Goal: Check status: Check status

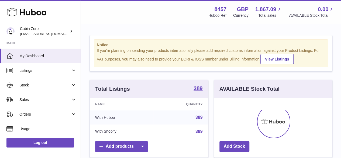
scroll to position [84, 118]
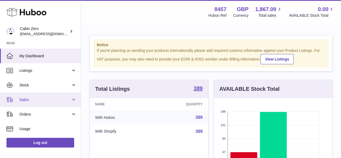
click at [26, 100] on span "Sales" at bounding box center [45, 99] width 52 height 5
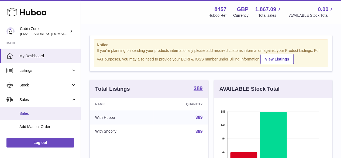
click at [26, 113] on span "Sales" at bounding box center [47, 113] width 57 height 5
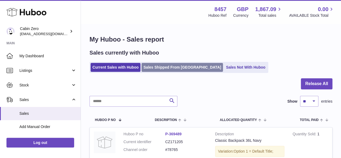
click at [171, 67] on link "Sales Shipped From [GEOGRAPHIC_DATA]" at bounding box center [182, 67] width 81 height 9
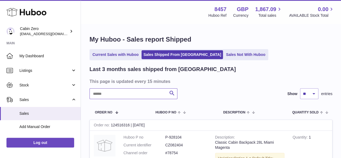
click at [112, 96] on input "text" at bounding box center [134, 93] width 88 height 11
paste input "******"
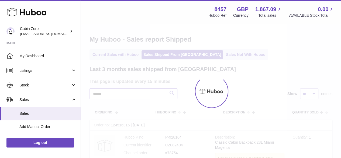
type input "******"
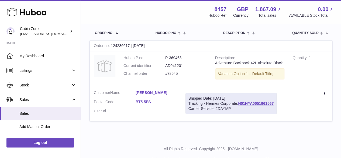
scroll to position [81, 0]
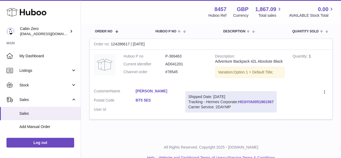
click at [265, 104] on link "H01HYA0051961567" at bounding box center [256, 102] width 36 height 4
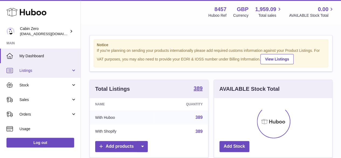
scroll to position [84, 118]
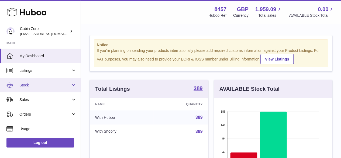
click at [27, 86] on span "Stock" at bounding box center [45, 85] width 52 height 5
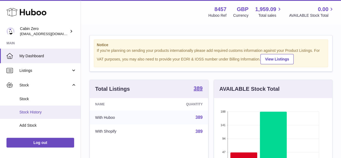
click at [39, 111] on span "Stock History" at bounding box center [47, 112] width 57 height 5
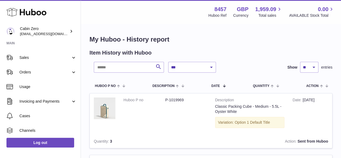
scroll to position [81, 0]
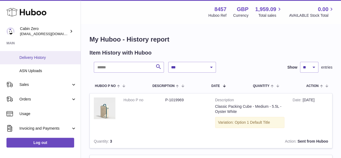
click at [47, 56] on span "Delivery History" at bounding box center [47, 57] width 57 height 5
click at [22, 58] on span "Delivery History" at bounding box center [47, 57] width 57 height 5
click at [29, 56] on span "Delivery History" at bounding box center [47, 57] width 57 height 5
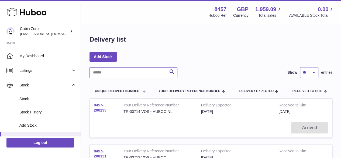
click at [127, 74] on input "text" at bounding box center [134, 72] width 88 height 11
click at [115, 70] on input "text" at bounding box center [134, 72] width 88 height 11
paste input "**********"
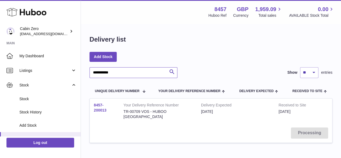
type input "**********"
click at [99, 107] on link "8457-200013" at bounding box center [100, 107] width 13 height 9
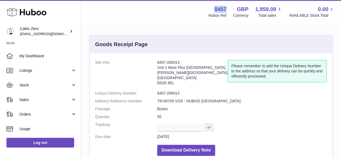
drag, startPoint x: 208, startPoint y: 8, endPoint x: 225, endPoint y: 8, distance: 16.7
click at [225, 8] on div "8457 Huboo Ref GBP Currency 1,959.09 Total sales 0.00 AVAILABLE Stock Total" at bounding box center [268, 12] width 133 height 12
copy strong "8457"
drag, startPoint x: 155, startPoint y: 60, endPoint x: 188, endPoint y: 61, distance: 33.2
click at [191, 62] on dl "Site Info: 8457-200013 Unit [GEOGRAPHIC_DATA][STREET_ADDRESS][PERSON_NAME] Plea…" at bounding box center [211, 109] width 232 height 98
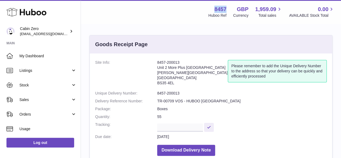
copy dl "8457-200013"
